Goal: Task Accomplishment & Management: Use online tool/utility

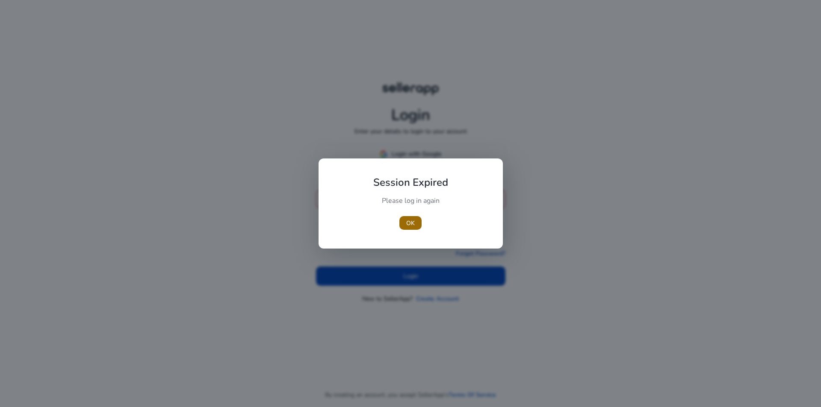
click at [409, 226] on span "OK" at bounding box center [410, 223] width 9 height 9
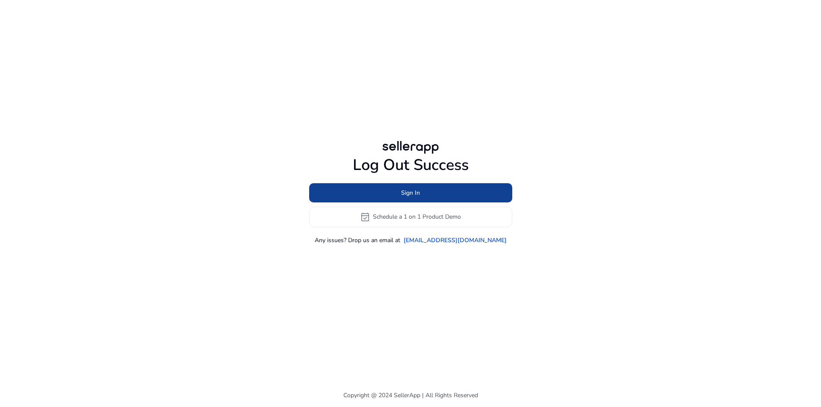
click at [408, 196] on span "Sign In" at bounding box center [410, 193] width 19 height 9
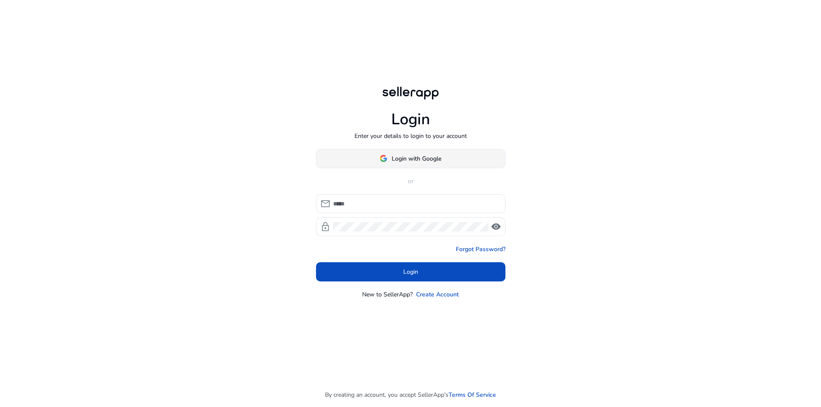
click at [413, 155] on span "Login with Google" at bounding box center [417, 158] width 50 height 9
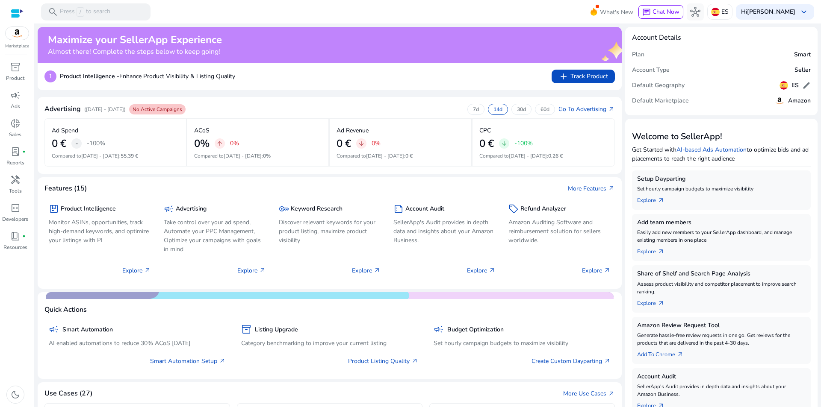
drag, startPoint x: 773, startPoint y: 0, endPoint x: 461, endPoint y: 71, distance: 319.3
click at [461, 71] on div "1 Product Intelligence - Enhance Product Visibility & Listing Quality add Track…" at bounding box center [329, 77] width 570 height 14
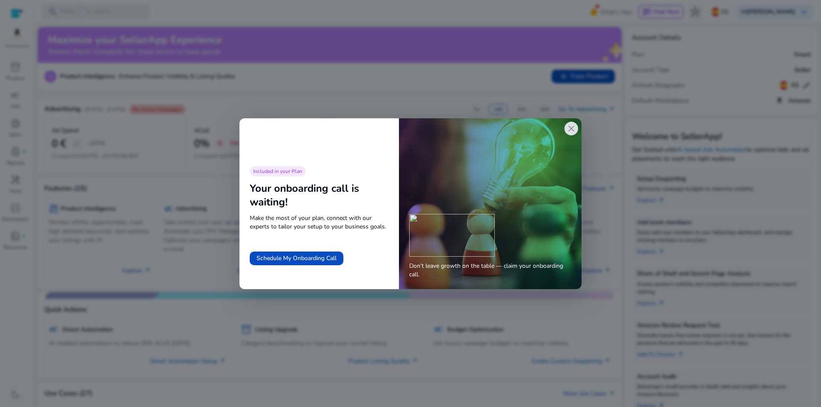
click at [570, 128] on span "close" at bounding box center [571, 129] width 10 height 10
